Goal: Information Seeking & Learning: Learn about a topic

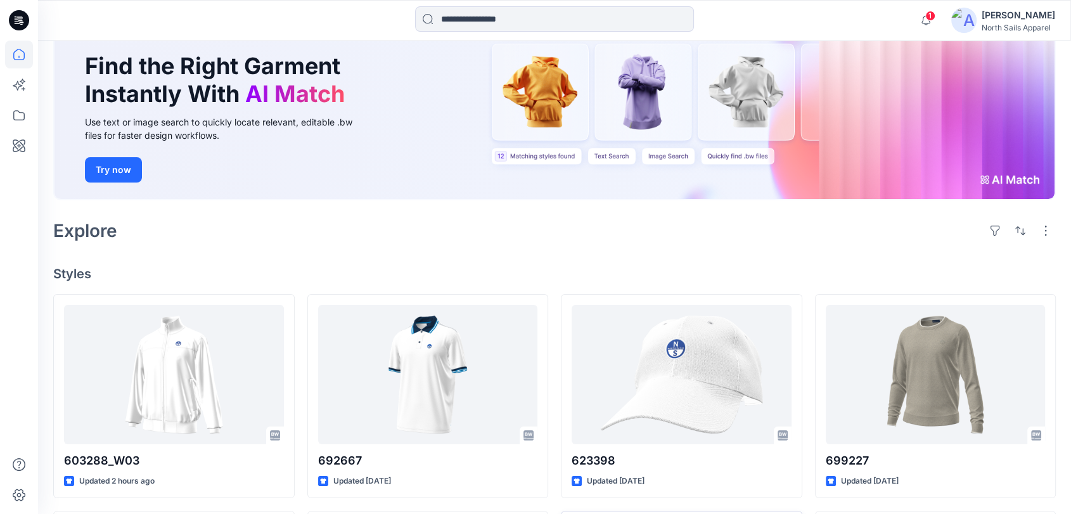
scroll to position [318, 0]
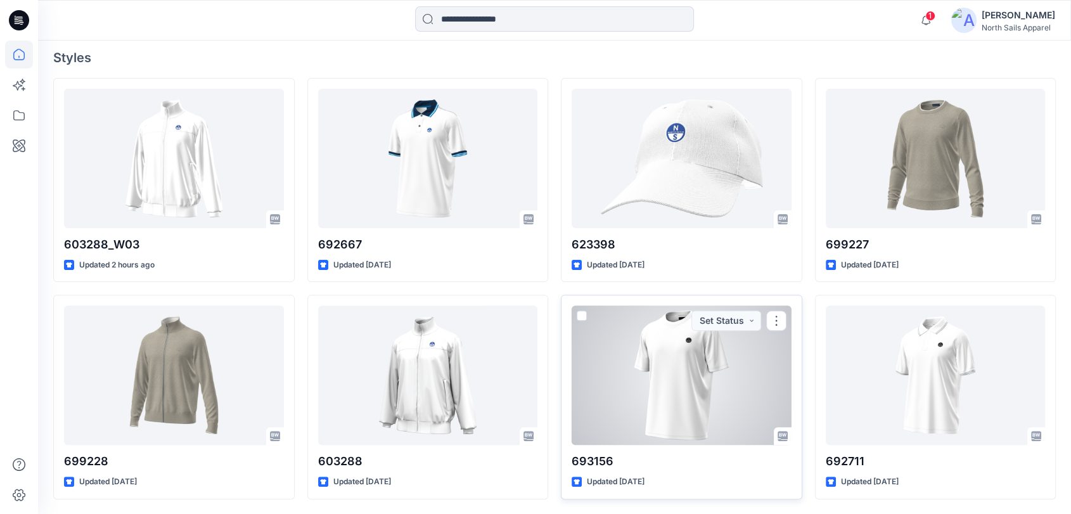
click at [682, 357] on div at bounding box center [681, 374] width 220 height 139
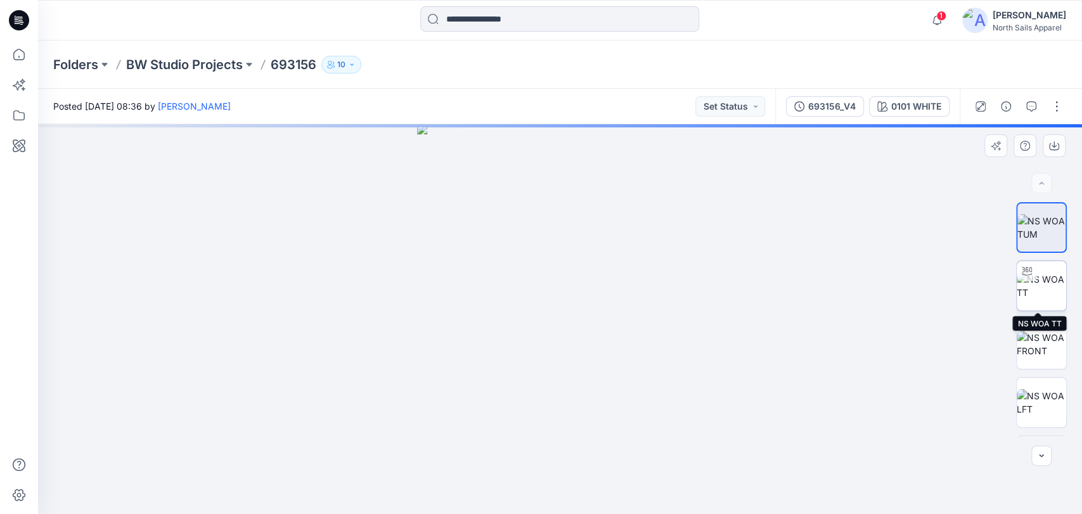
click at [1038, 280] on img at bounding box center [1040, 285] width 49 height 27
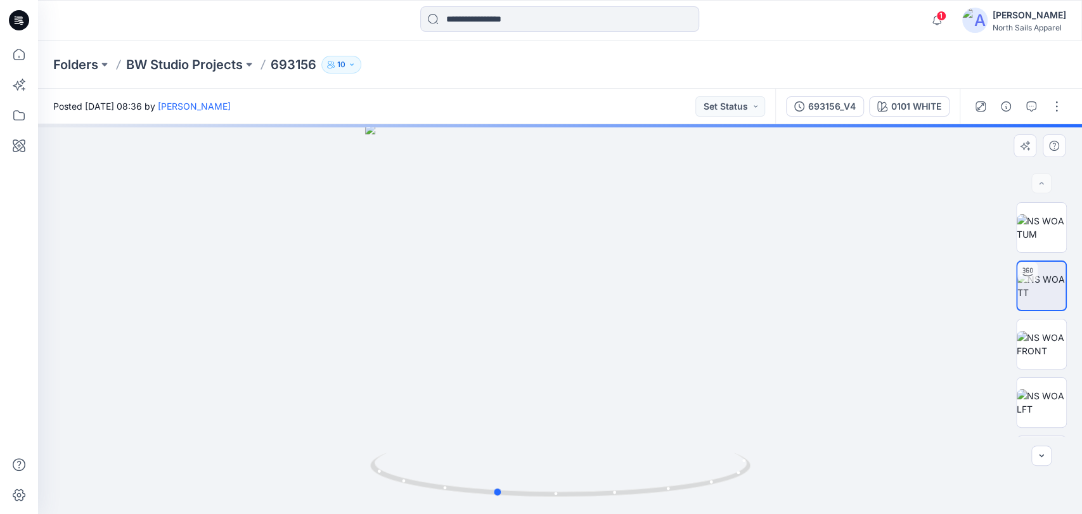
drag, startPoint x: 673, startPoint y: 424, endPoint x: 608, endPoint y: 433, distance: 65.2
click at [608, 433] on div at bounding box center [560, 319] width 1044 height 390
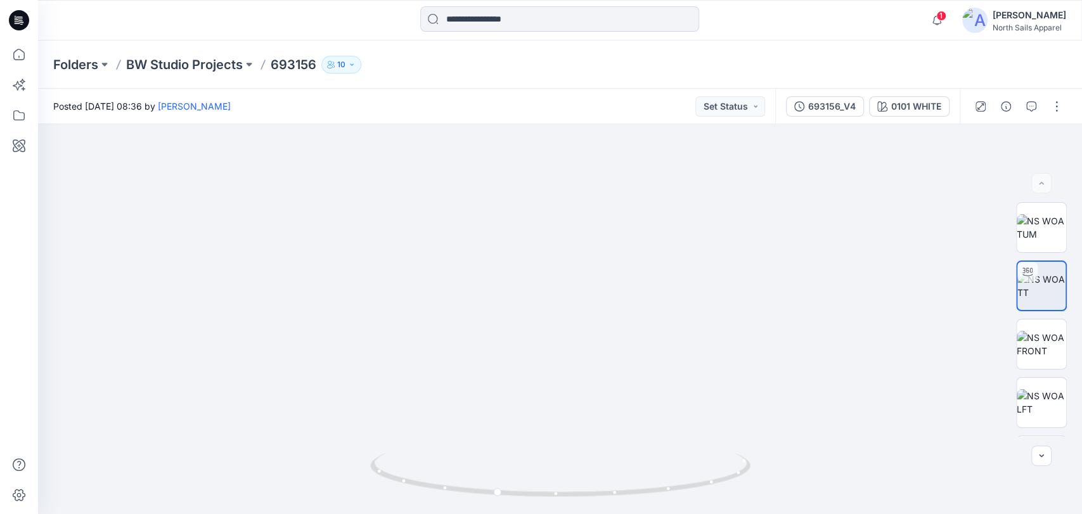
drag, startPoint x: 603, startPoint y: 195, endPoint x: 639, endPoint y: 527, distance: 333.3
click at [639, 513] on html "1 Notifications Your style 603288_W03 is ready 2 hours ago Your style 692667 ha…" at bounding box center [541, 257] width 1082 height 514
drag, startPoint x: 482, startPoint y: 445, endPoint x: 508, endPoint y: 458, distance: 29.2
click at [504, 450] on div at bounding box center [560, 319] width 1044 height 390
drag, startPoint x: 500, startPoint y: 472, endPoint x: 523, endPoint y: 476, distance: 23.2
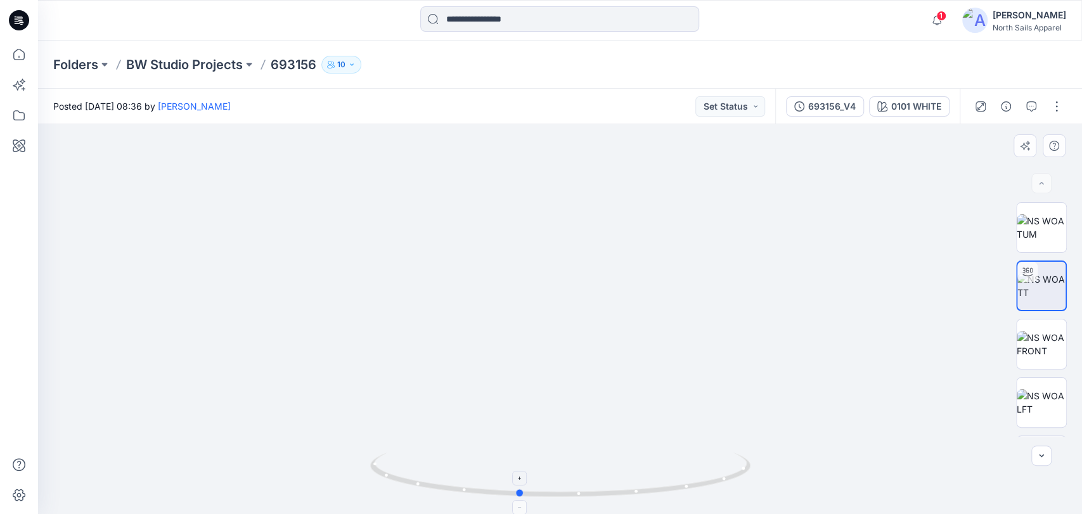
click at [523, 476] on foreignobject at bounding box center [519, 478] width 15 height 15
click at [1044, 333] on img at bounding box center [1040, 344] width 49 height 27
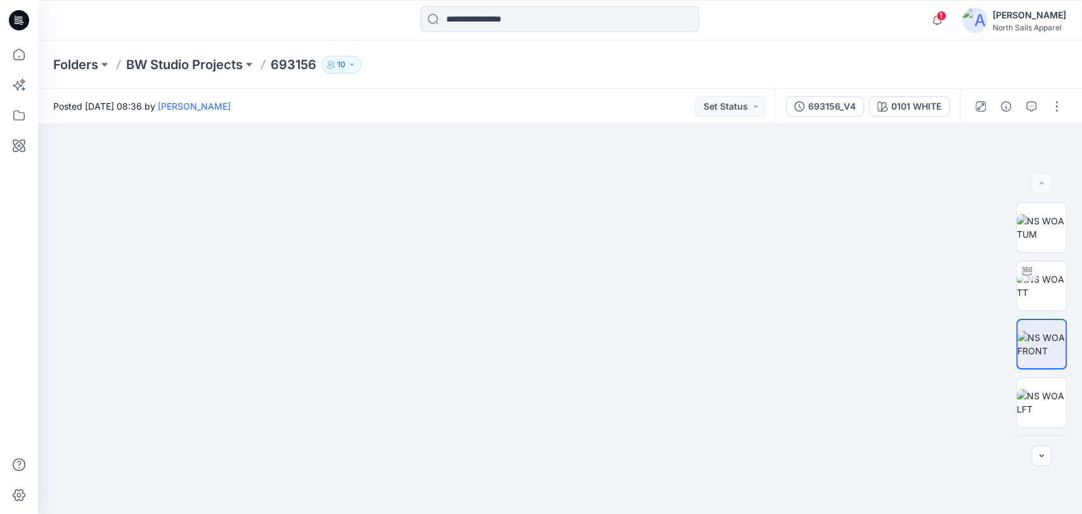
drag, startPoint x: 654, startPoint y: 167, endPoint x: 518, endPoint y: 546, distance: 402.6
click at [518, 513] on html "1 Notifications Your style 603288_W03 is ready 2 hours ago Your style 692667 ha…" at bounding box center [541, 257] width 1082 height 514
drag, startPoint x: 592, startPoint y: 459, endPoint x: 437, endPoint y: 546, distance: 178.4
click at [437, 513] on html "1 Notifications Your style 603288_W03 is ready 2 hours ago Your style 692667 ha…" at bounding box center [541, 257] width 1082 height 514
drag, startPoint x: 314, startPoint y: 67, endPoint x: 295, endPoint y: 67, distance: 19.0
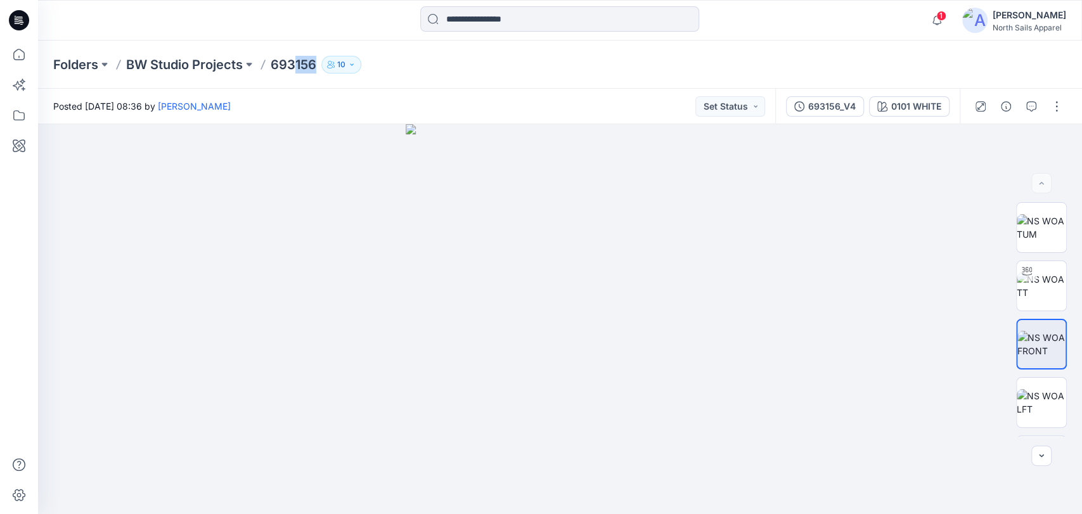
click at [295, 67] on p "693156" at bounding box center [294, 65] width 46 height 18
drag, startPoint x: 650, startPoint y: 198, endPoint x: 635, endPoint y: 347, distance: 149.7
click at [598, 395] on img at bounding box center [560, 319] width 794 height 390
